Goal: Task Accomplishment & Management: Use online tool/utility

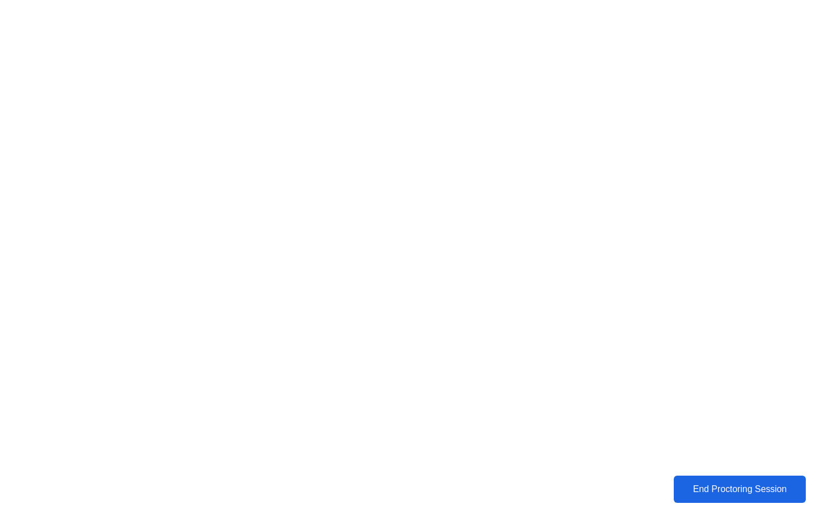
click at [714, 489] on div "End Proctoring Session" at bounding box center [739, 489] width 126 height 10
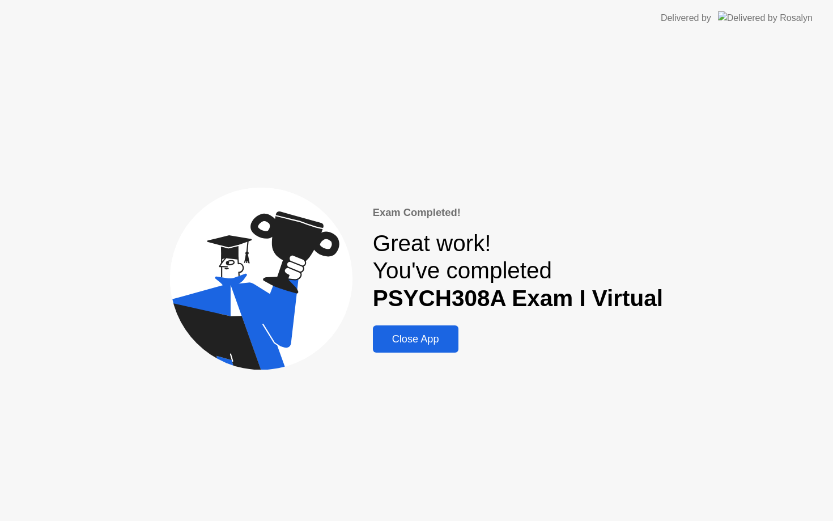
click at [415, 343] on div "Close App" at bounding box center [415, 339] width 79 height 12
